Goal: Complete Application Form: Complete application form

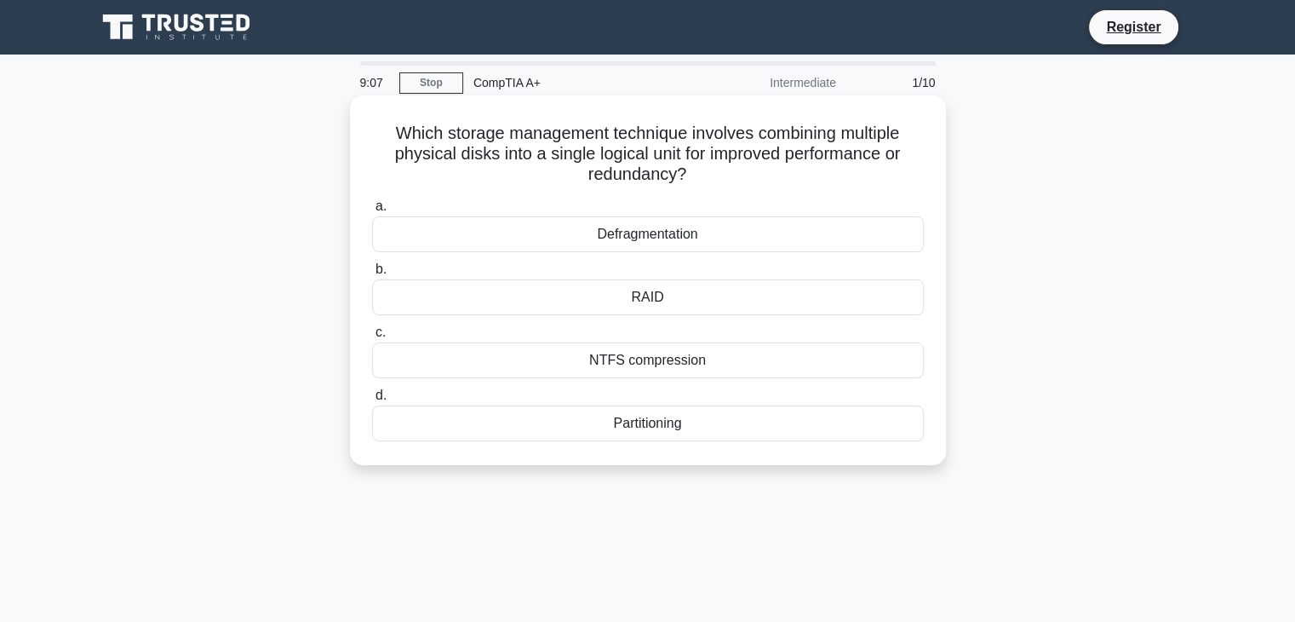
click at [474, 247] on div "Defragmentation" at bounding box center [648, 234] width 552 height 36
click at [372, 212] on input "a. Defragmentation" at bounding box center [372, 206] width 0 height 11
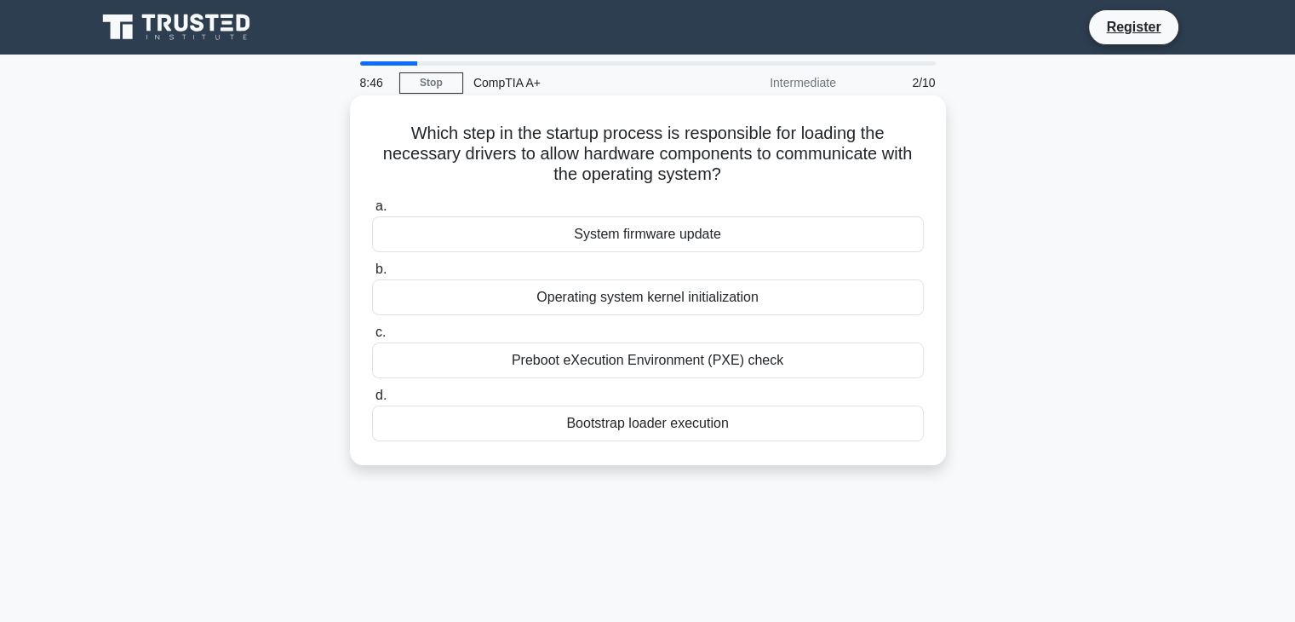
click at [674, 231] on div "System firmware update" at bounding box center [648, 234] width 552 height 36
click at [372, 212] on input "a. System firmware update" at bounding box center [372, 206] width 0 height 11
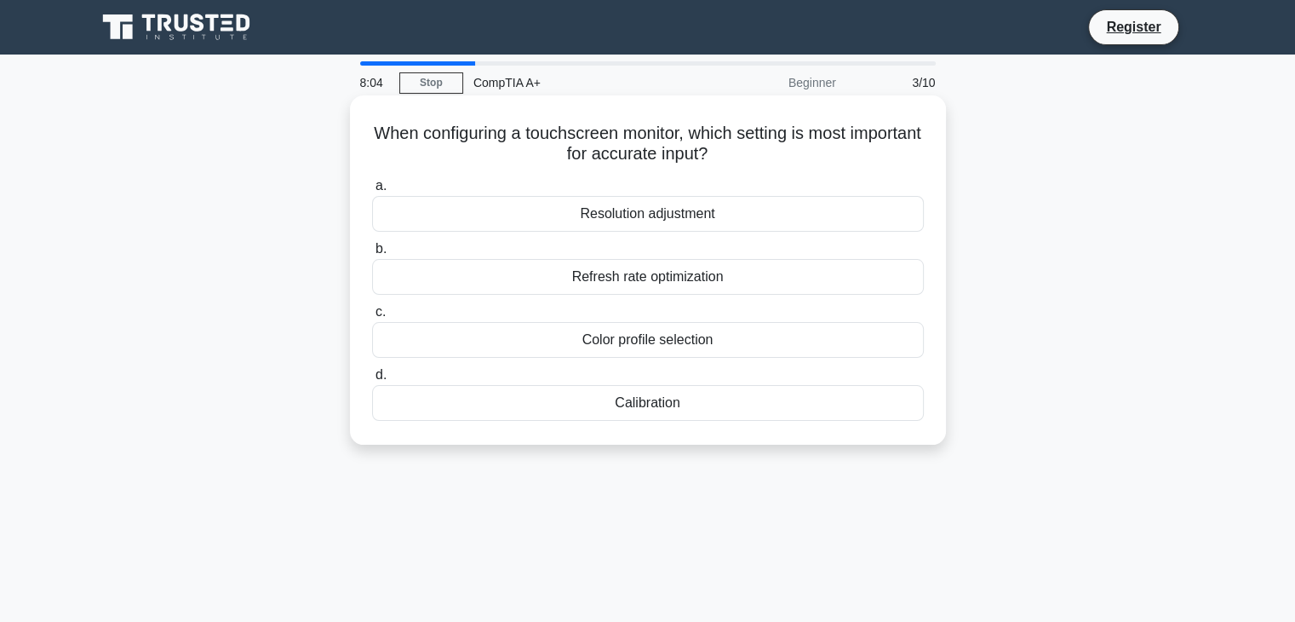
click at [908, 278] on div "Refresh rate optimization" at bounding box center [648, 277] width 552 height 36
click at [372, 255] on input "b. Refresh rate optimization" at bounding box center [372, 249] width 0 height 11
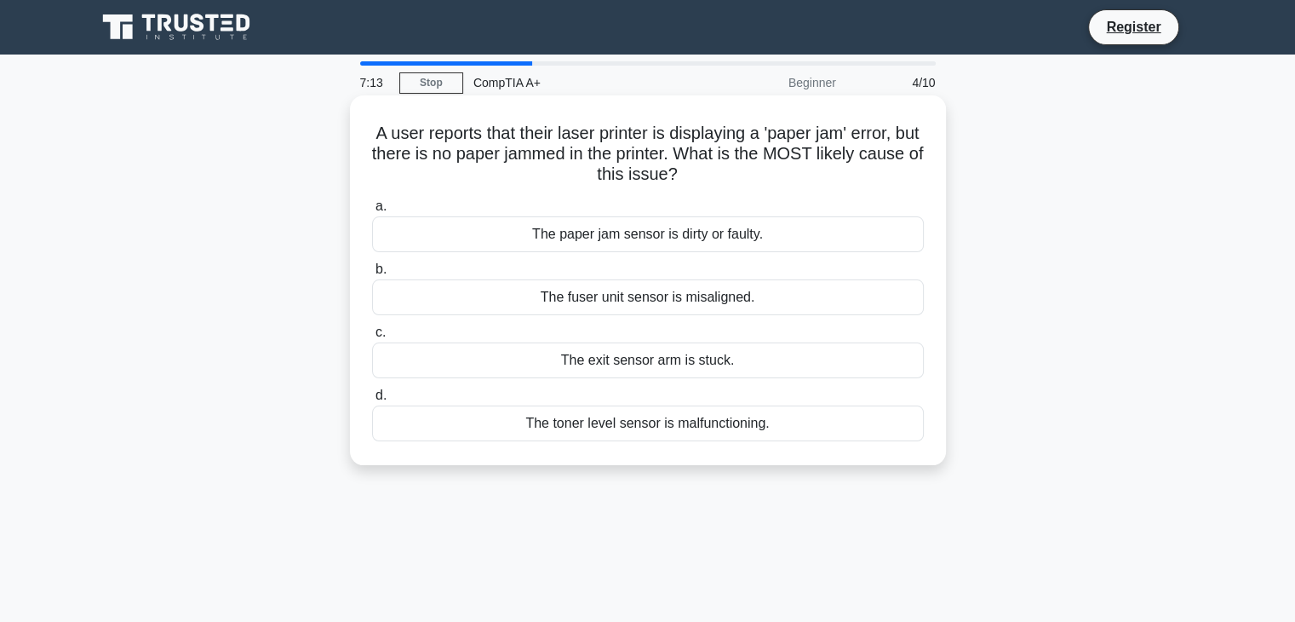
click at [704, 230] on div "The paper jam sensor is dirty or faulty." at bounding box center [648, 234] width 552 height 36
click at [372, 212] on input "a. The paper jam sensor is dirty or faulty." at bounding box center [372, 206] width 0 height 11
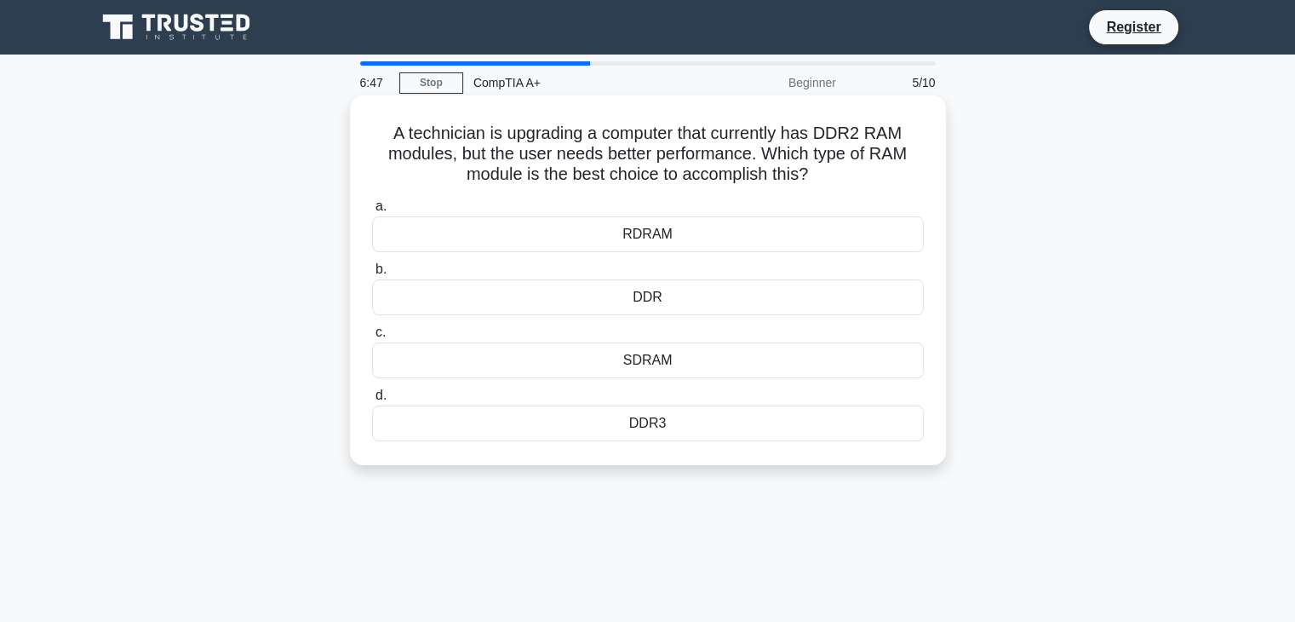
click at [695, 243] on div "RDRAM" at bounding box center [648, 234] width 552 height 36
click at [372, 212] on input "a. RDRAM" at bounding box center [372, 206] width 0 height 11
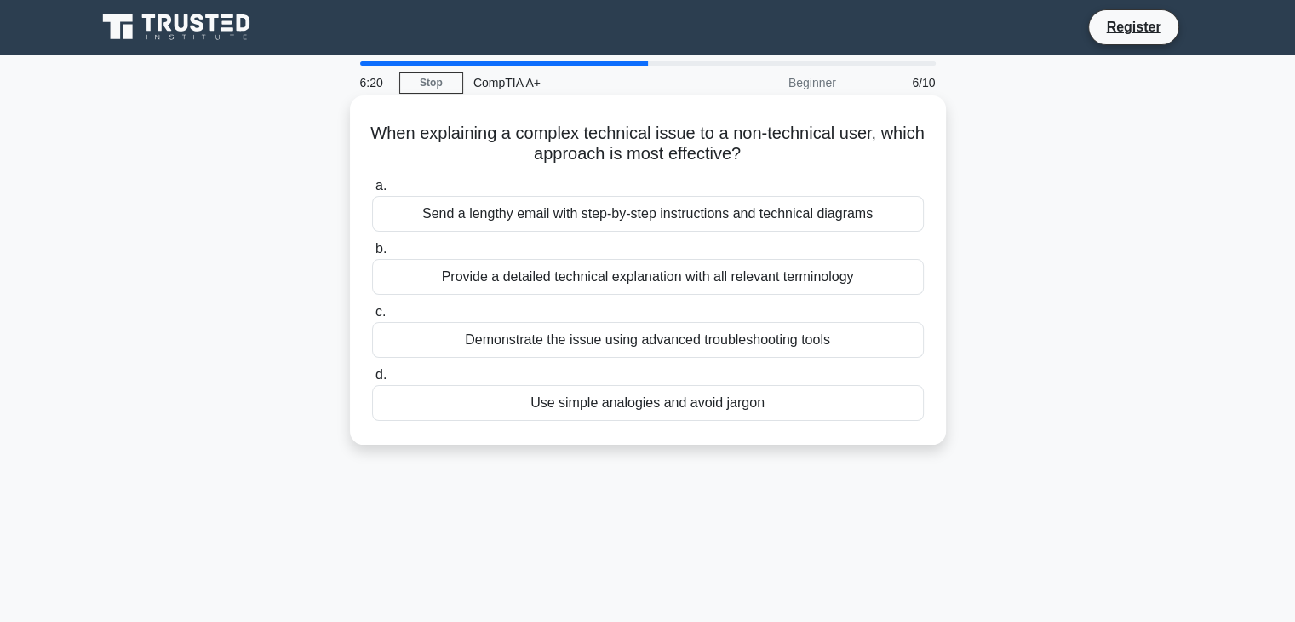
click at [772, 213] on div "Send a lengthy email with step-by-step instructions and technical diagrams" at bounding box center [648, 214] width 552 height 36
click at [372, 192] on input "a. Send a lengthy email with step-by-step instructions and technical diagrams" at bounding box center [372, 186] width 0 height 11
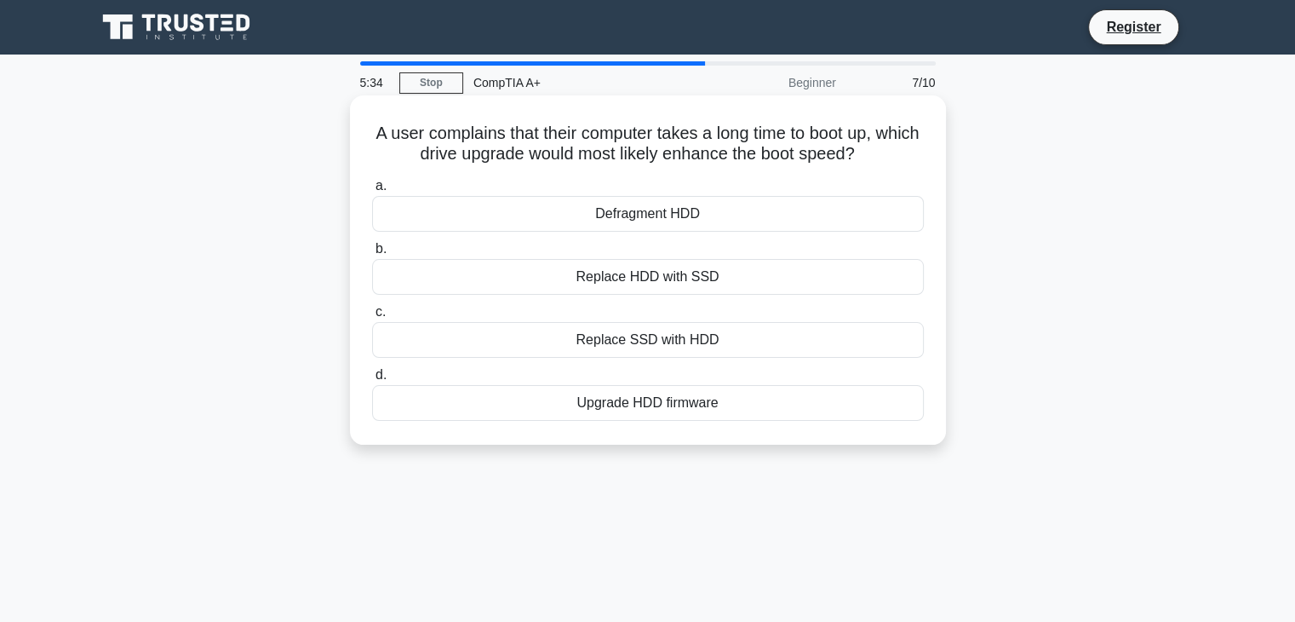
click at [674, 335] on div "Replace SSD with HDD" at bounding box center [648, 340] width 552 height 36
click at [372, 318] on input "c. Replace SSD with HDD" at bounding box center [372, 312] width 0 height 11
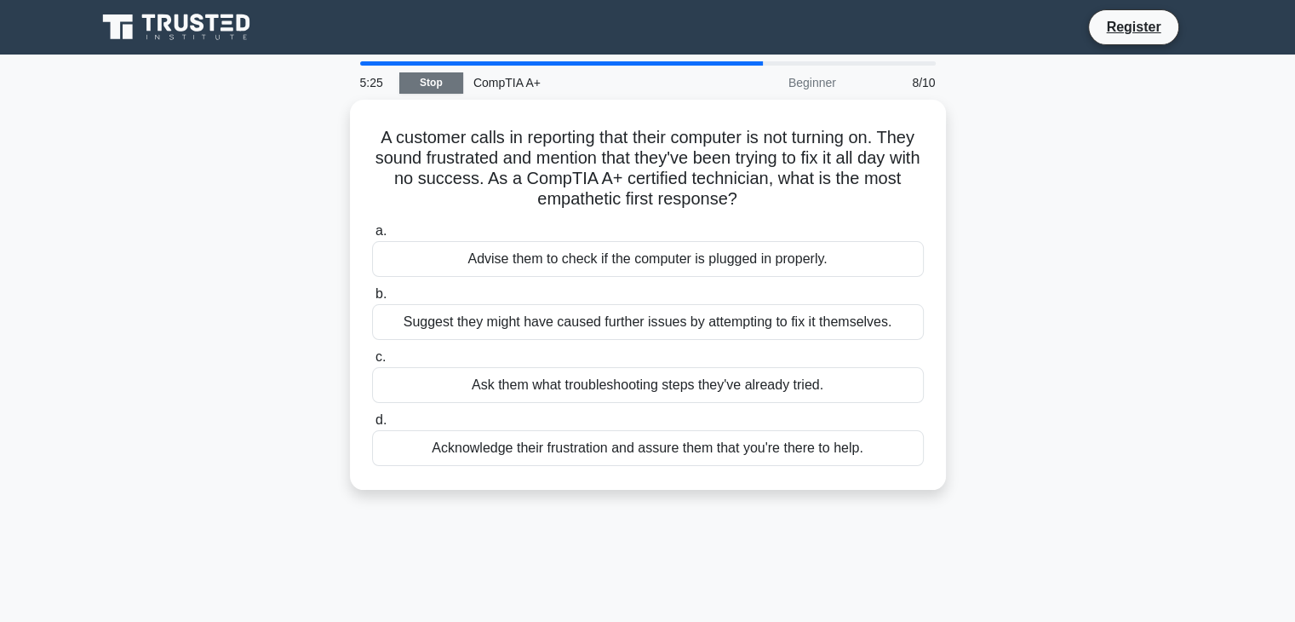
click at [433, 85] on link "Stop" at bounding box center [431, 82] width 64 height 21
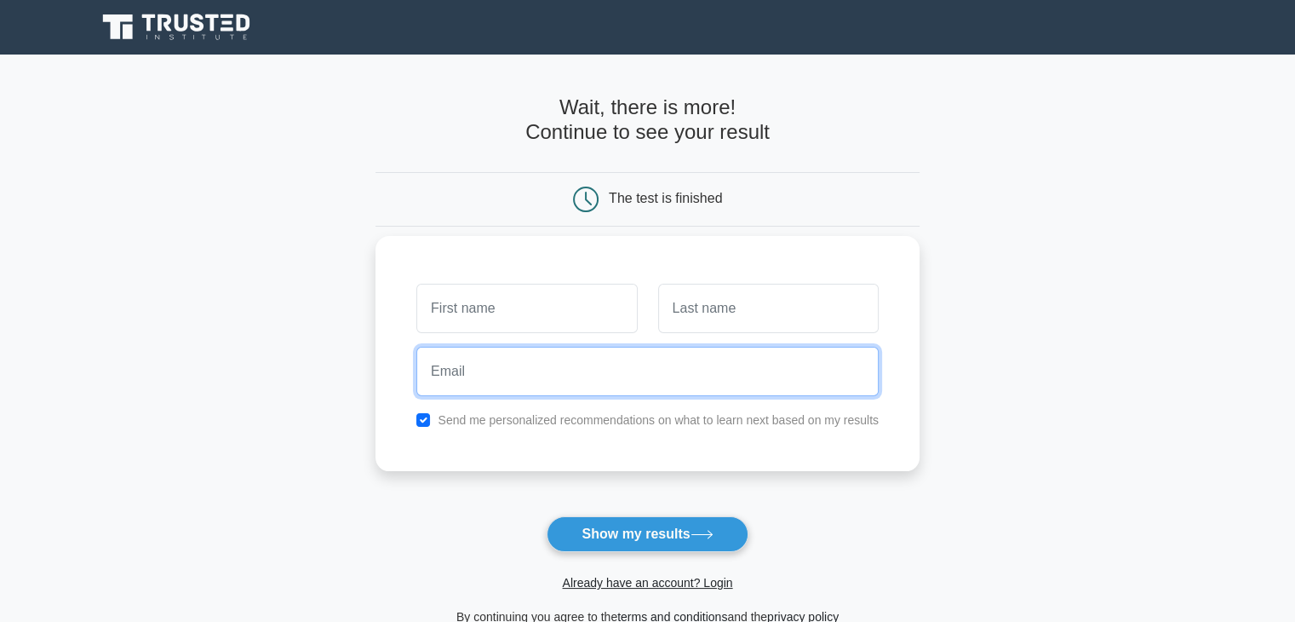
click at [631, 365] on input "email" at bounding box center [647, 371] width 462 height 49
type input "[EMAIL_ADDRESS][DOMAIN_NAME]"
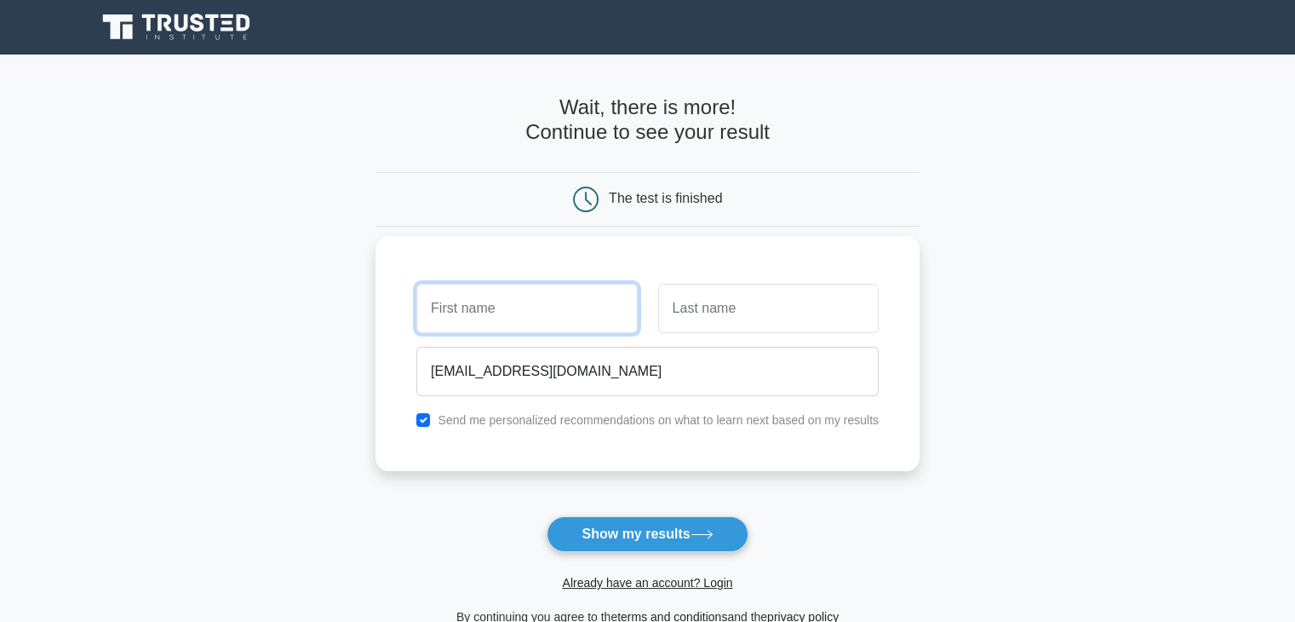
click at [574, 313] on input "text" at bounding box center [526, 308] width 221 height 49
type input "gontse"
click at [763, 321] on input "text" at bounding box center [768, 308] width 221 height 49
type input "ndabambi"
click at [547, 516] on button "Show my results" at bounding box center [647, 534] width 201 height 36
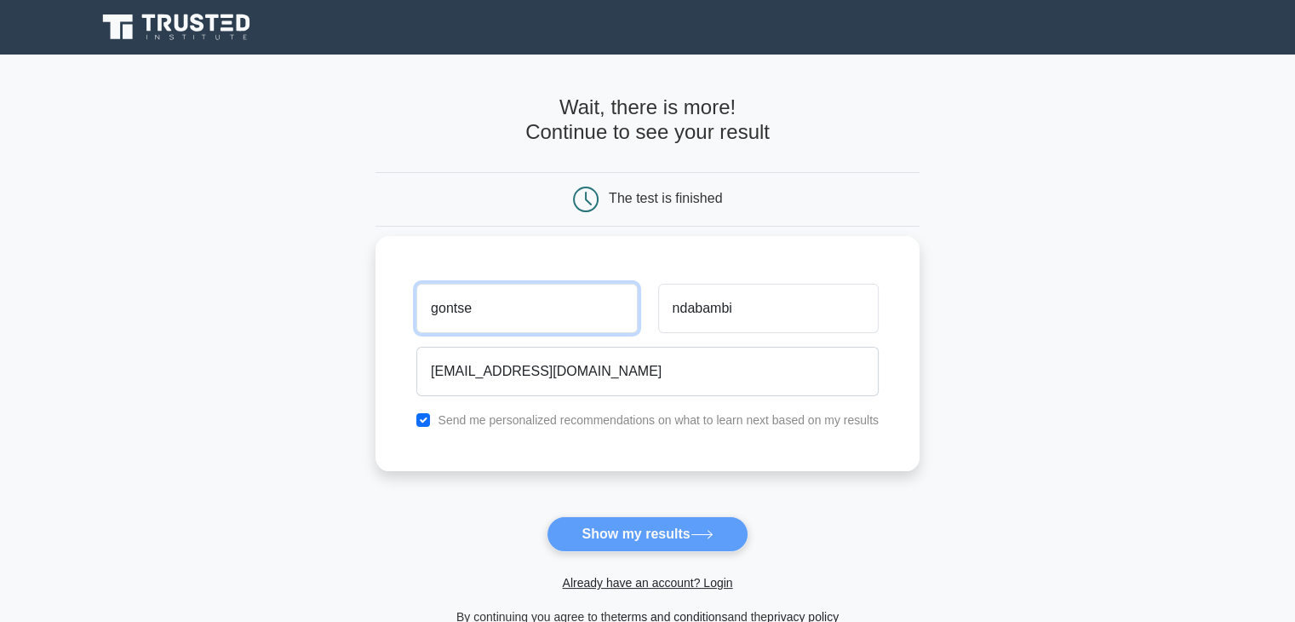
click at [565, 297] on input "gontse" at bounding box center [526, 308] width 221 height 49
click at [439, 308] on input "gontse" at bounding box center [526, 308] width 221 height 49
type input "Gontse"
